Goal: Task Accomplishment & Management: Complete application form

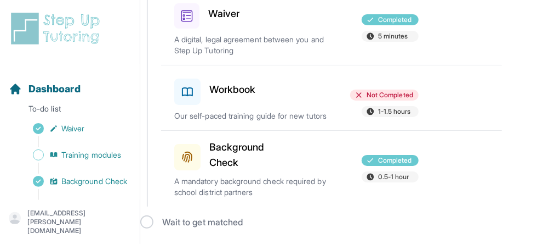
scroll to position [155, 0]
click at [238, 87] on div "Workbook" at bounding box center [213, 89] width 78 height 31
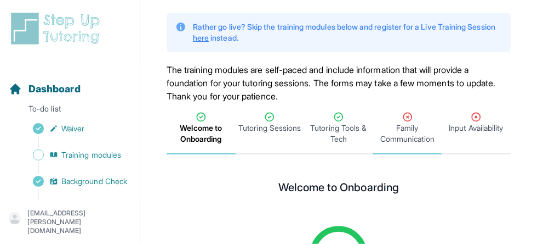
scroll to position [65, 0]
click at [409, 136] on span "Family Communication" at bounding box center [408, 133] width 65 height 22
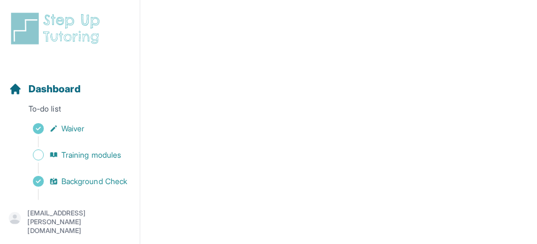
scroll to position [607, 0]
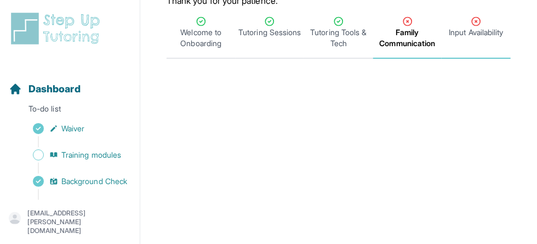
click at [466, 32] on span "Input Availability" at bounding box center [477, 32] width 54 height 11
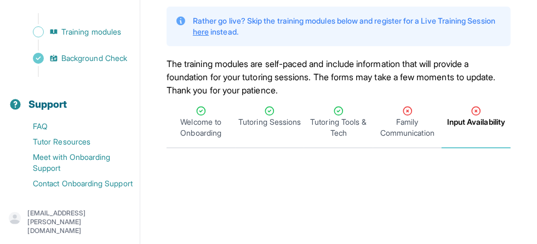
scroll to position [141, 0]
click at [92, 53] on span "Background Check" at bounding box center [94, 58] width 66 height 11
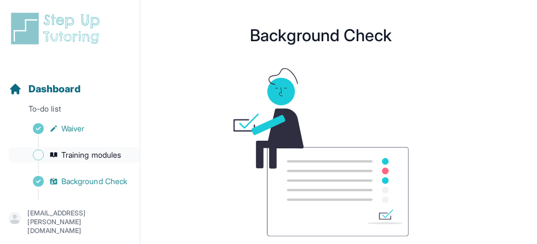
click at [86, 155] on span "Training modules" at bounding box center [91, 154] width 60 height 11
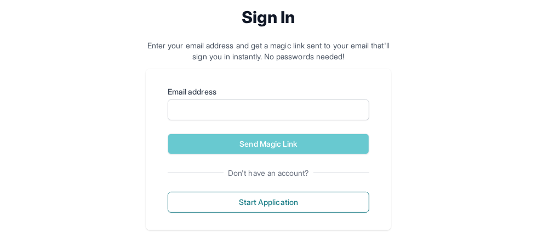
scroll to position [148, 0]
